Goal: Task Accomplishment & Management: Complete application form

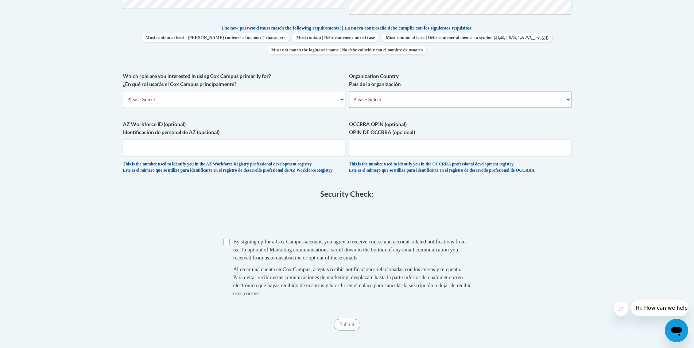
click at [349, 91] on select "Please Select [GEOGRAPHIC_DATA] | [GEOGRAPHIC_DATA] Outside of [GEOGRAPHIC_DATA…" at bounding box center [460, 99] width 223 height 17
select select "ad49bcad-a171-4b2e-b99c-48b446064914"
click option "[GEOGRAPHIC_DATA] | [GEOGRAPHIC_DATA]" at bounding box center [0, 0] width 0 height 0
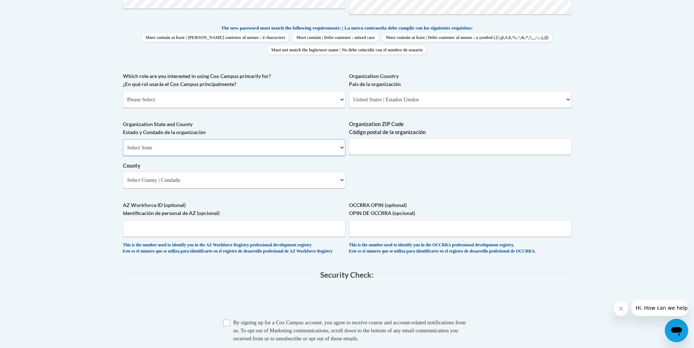
click at [123, 139] on select "Select State [US_STATE] [US_STATE] [US_STATE] [US_STATE] [US_STATE] [US_STATE] …" at bounding box center [234, 147] width 223 height 17
select select "[US_STATE]"
click option "[US_STATE]" at bounding box center [0, 0] width 0 height 0
click at [123, 139] on select "Select State Alabama Alaska Arizona Arkansas California Colorado Connecticut De…" at bounding box center [234, 147] width 223 height 17
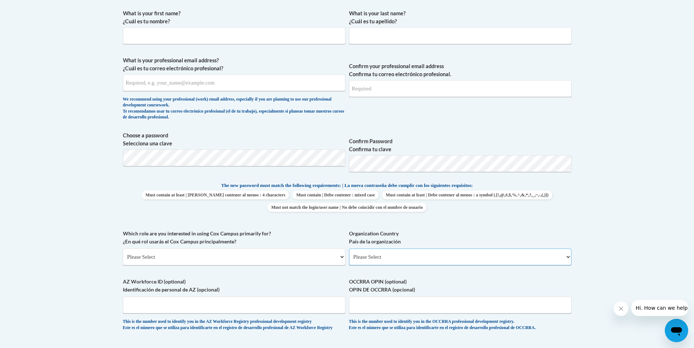
select select "ad49bcad-a171-4b2e-b99c-48b446064914"
click option "[GEOGRAPHIC_DATA] | [GEOGRAPHIC_DATA]" at bounding box center [0, 0] width 0 height 0
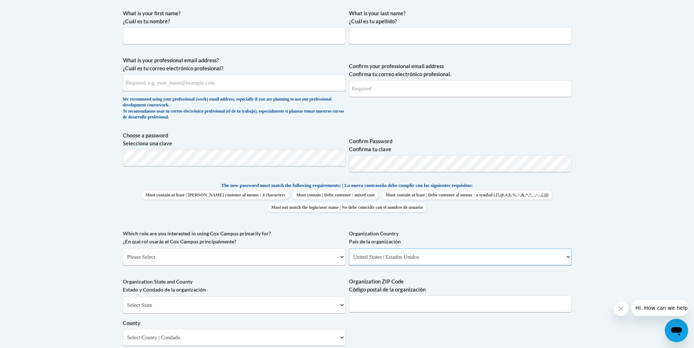
scroll to position [326, 0]
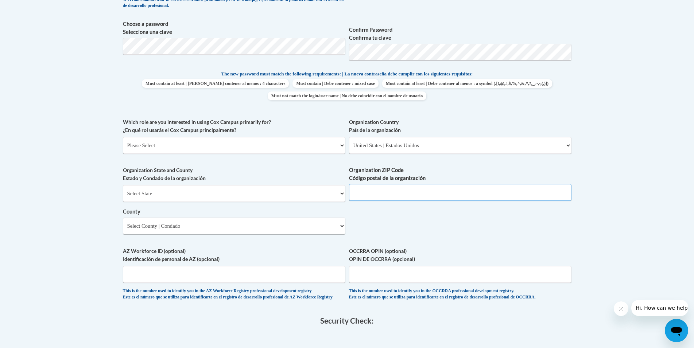
click at [365, 193] on input "Organization ZIP Code Código postal de la organización" at bounding box center [460, 192] width 223 height 17
type input "30328"
click at [440, 205] on div "Organization ZIP Code Código postal de la organización 30328" at bounding box center [460, 186] width 223 height 40
click at [426, 215] on div "What is your first name? ¿Cuál es tu nombre? What is your last name? ¿Cuál es t…" at bounding box center [347, 101] width 449 height 414
